Goal: Check status: Check status

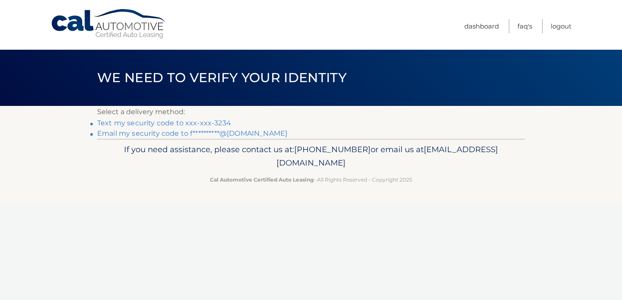
click at [130, 123] on link "Text my security code to xxx-xxx-3234" at bounding box center [164, 123] width 134 height 8
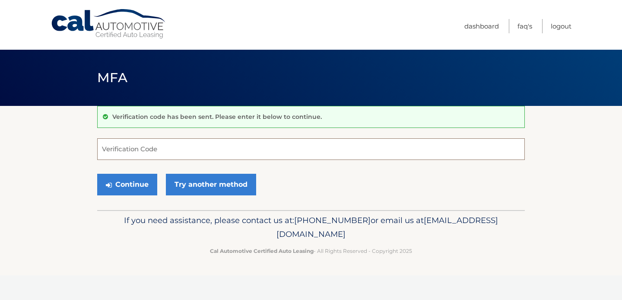
click at [126, 151] on input "Verification Code" at bounding box center [311, 149] width 428 height 22
type input "392486"
click at [137, 186] on button "Continue" at bounding box center [127, 185] width 60 height 22
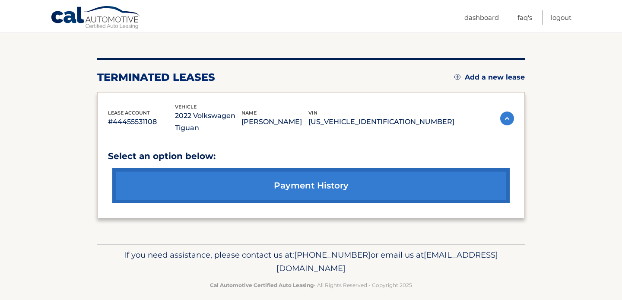
scroll to position [96, 0]
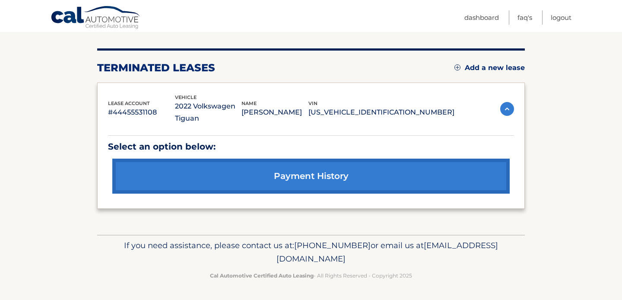
click at [310, 176] on link "payment history" at bounding box center [310, 175] width 397 height 35
click at [516, 110] on div "lease account #44455531108 vehicle 2022 Volkswagen Tiguan name SANA ABDELFATTAH…" at bounding box center [311, 145] width 428 height 127
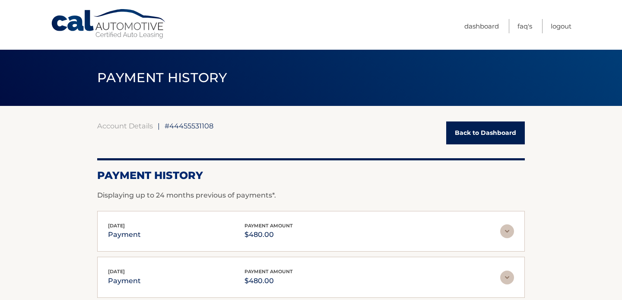
click at [510, 110] on div "Account Details | #44455531108 Back to Dashboard Payment History Displaying up …" at bounding box center [311, 304] width 428 height 396
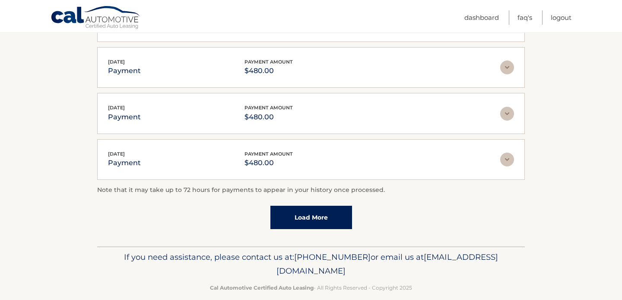
scroll to position [266, 0]
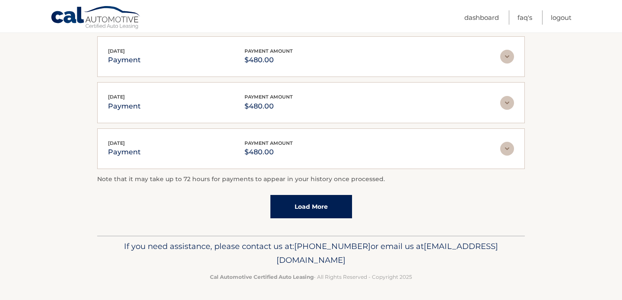
click at [322, 208] on link "Load More" at bounding box center [311, 206] width 82 height 23
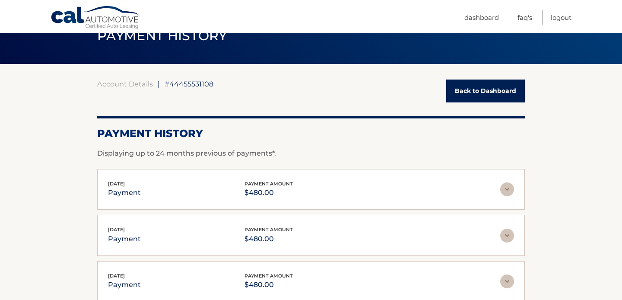
scroll to position [0, 0]
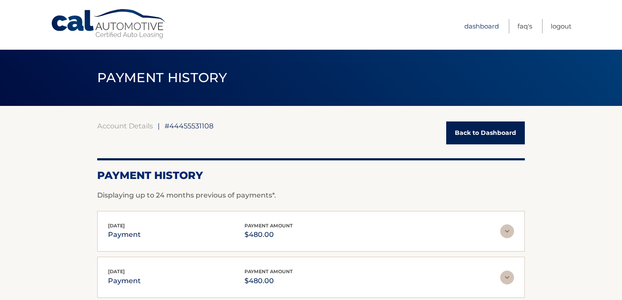
click at [475, 26] on link "Dashboard" at bounding box center [481, 26] width 35 height 14
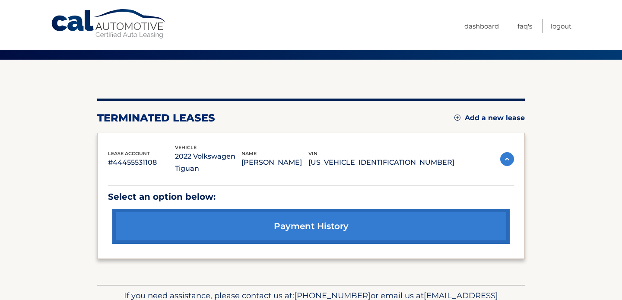
scroll to position [96, 0]
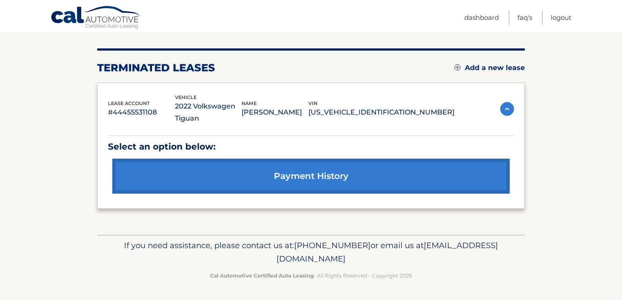
click at [507, 109] on img at bounding box center [507, 109] width 14 height 14
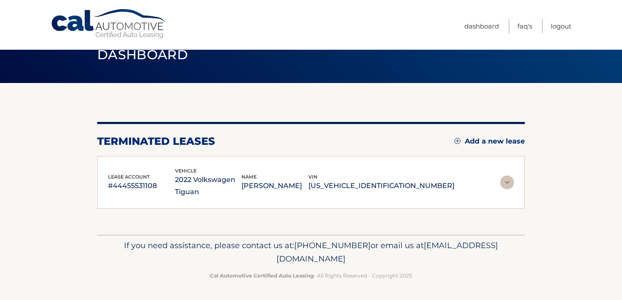
scroll to position [23, 0]
